Goal: Transaction & Acquisition: Book appointment/travel/reservation

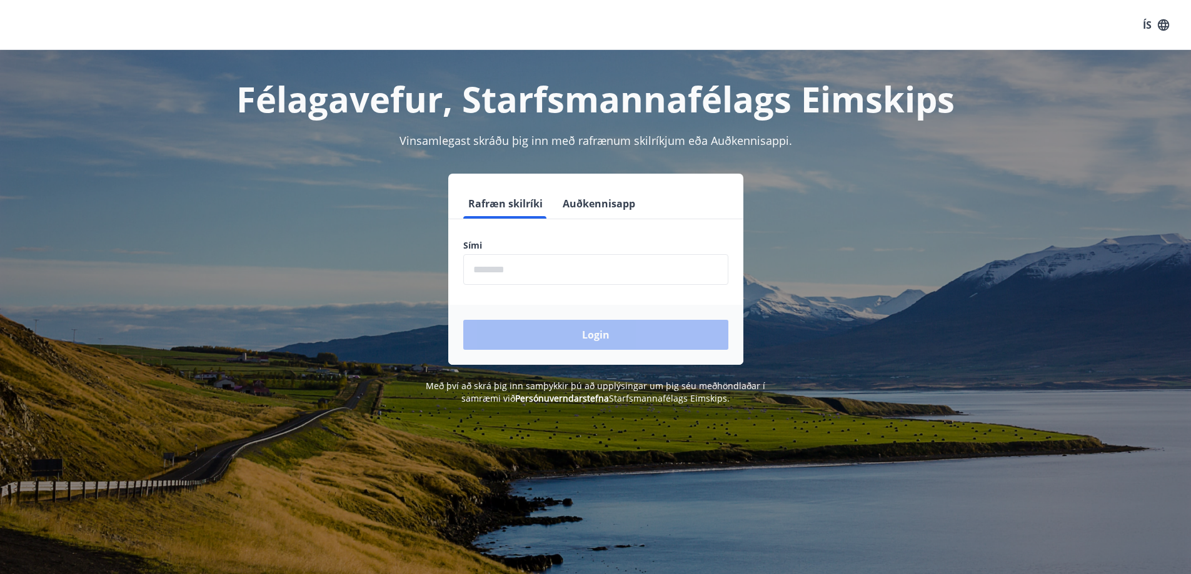
click at [546, 259] on input "phone" at bounding box center [595, 269] width 265 height 31
type input "********"
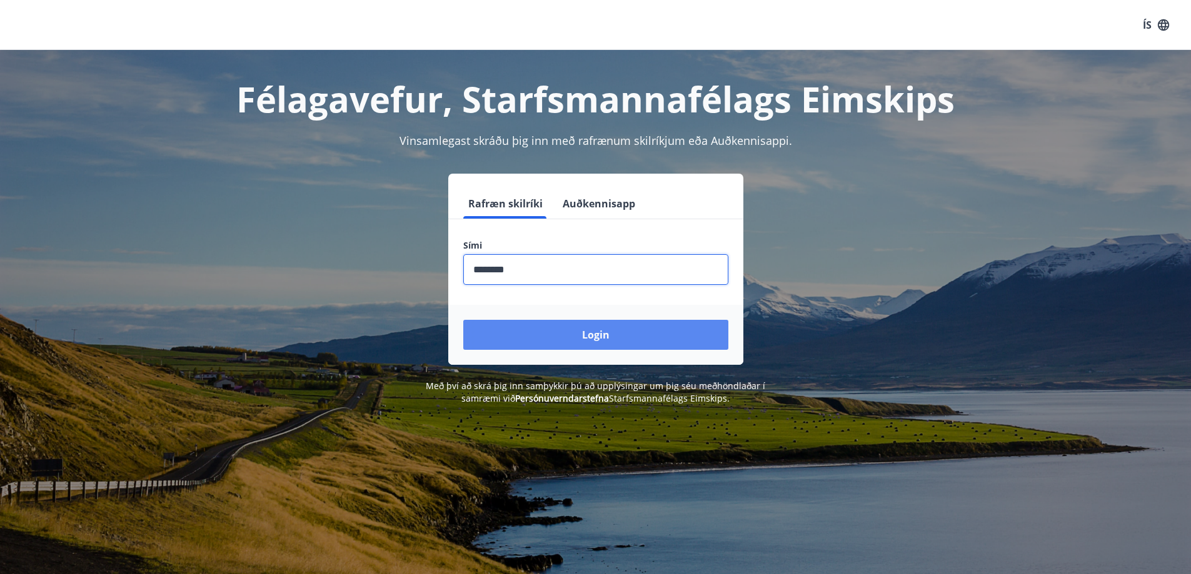
click at [630, 336] on button "Login" at bounding box center [595, 335] width 265 height 30
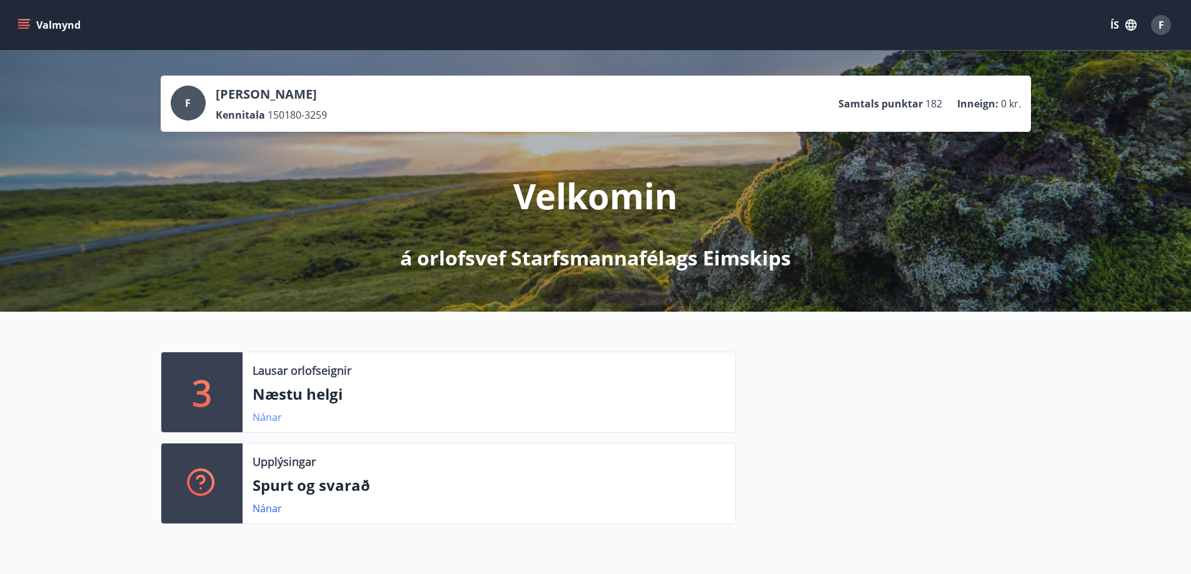
click at [262, 419] on link "Nánar" at bounding box center [266, 418] width 29 height 14
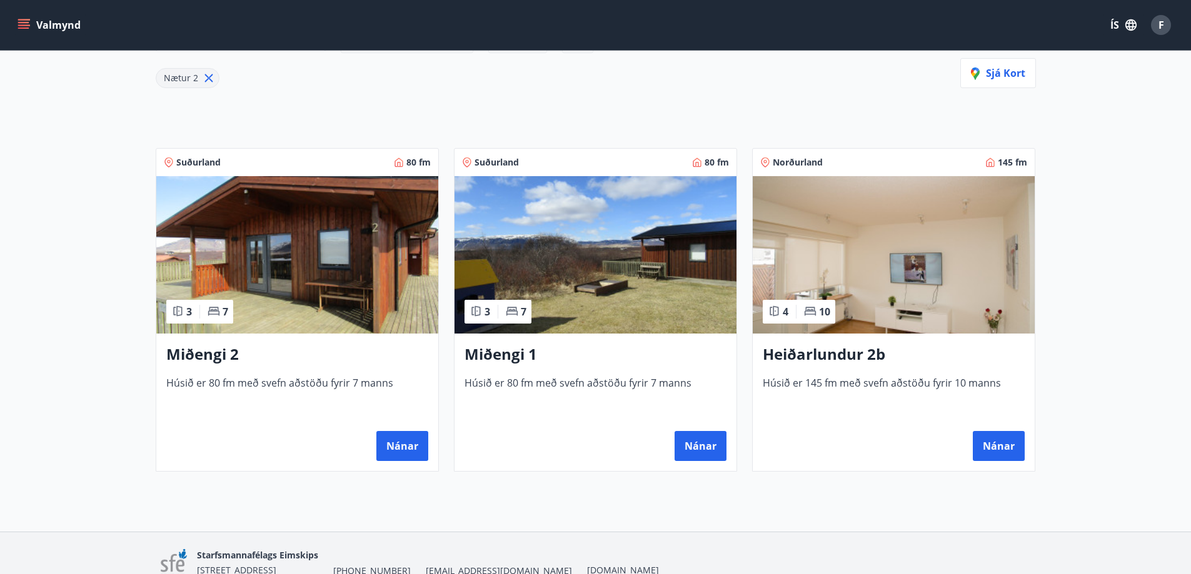
scroll to position [231, 0]
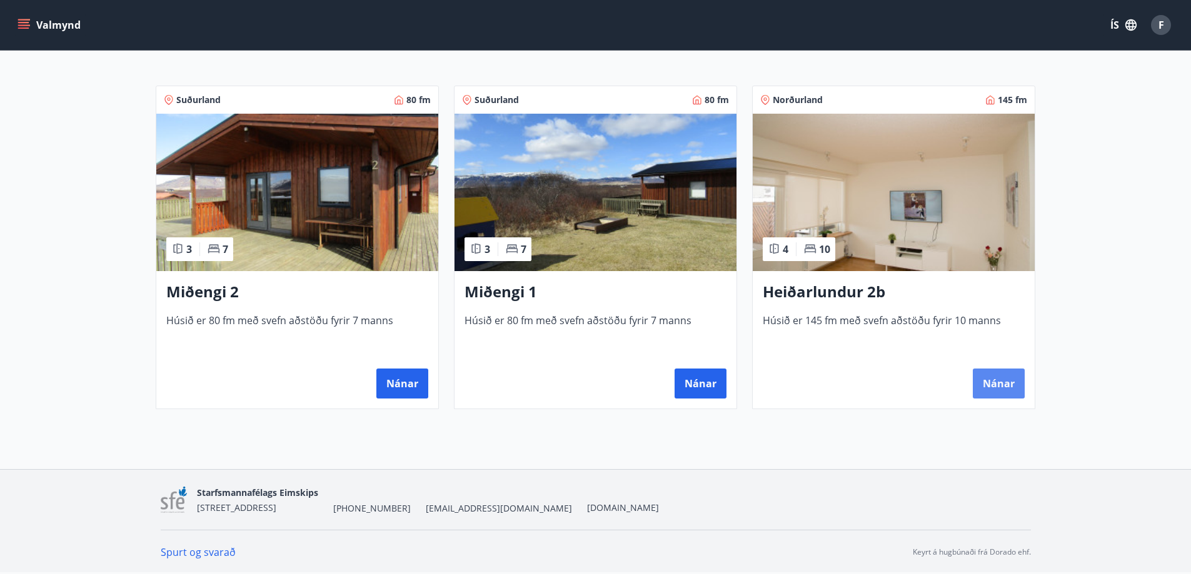
click at [1008, 377] on button "Nánar" at bounding box center [998, 384] width 52 height 30
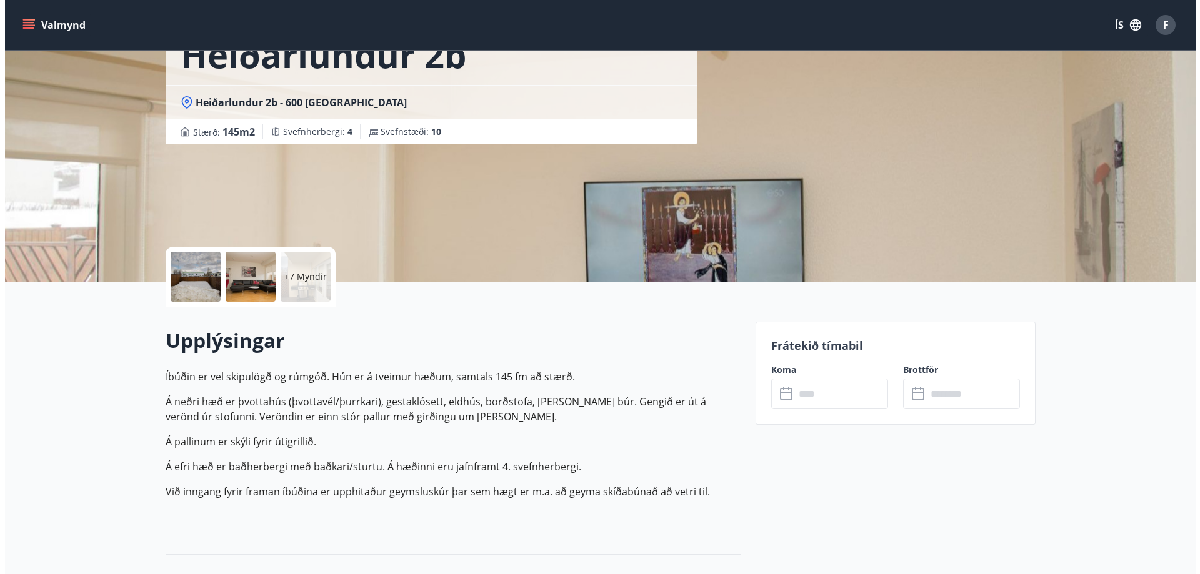
scroll to position [125, 0]
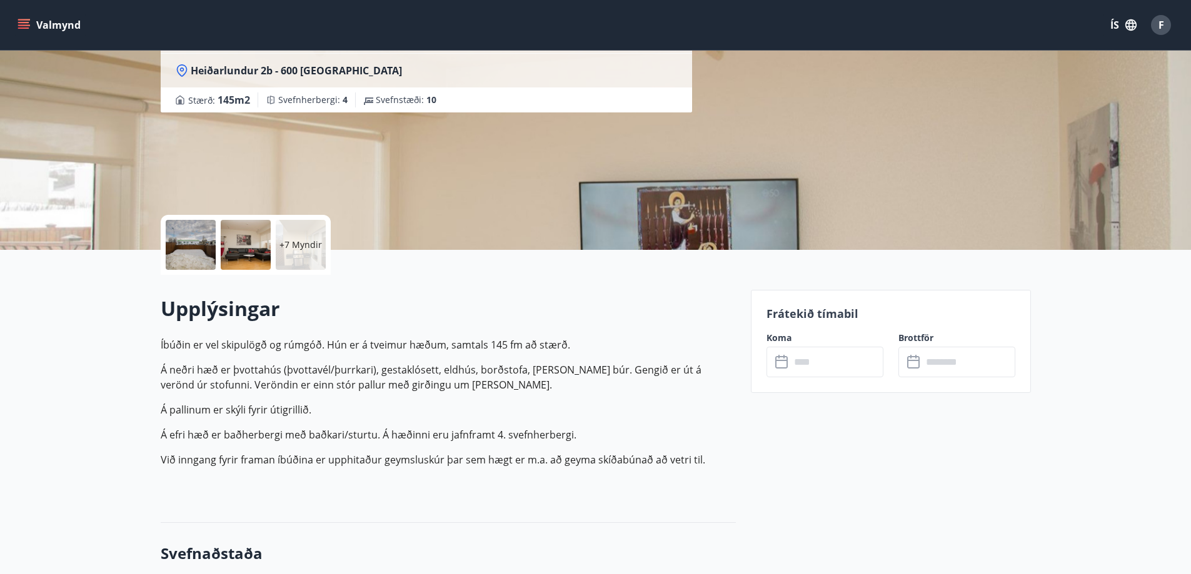
click at [286, 246] on p "+7 Myndir" at bounding box center [300, 245] width 42 height 12
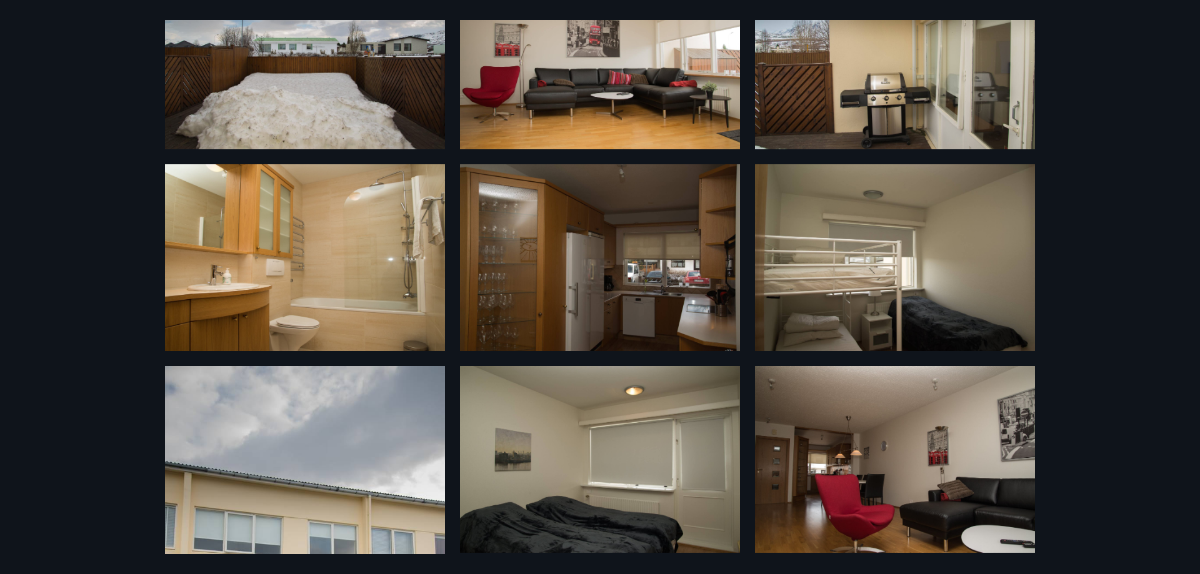
scroll to position [0, 0]
